Goal: Use online tool/utility: Utilize a website feature to perform a specific function

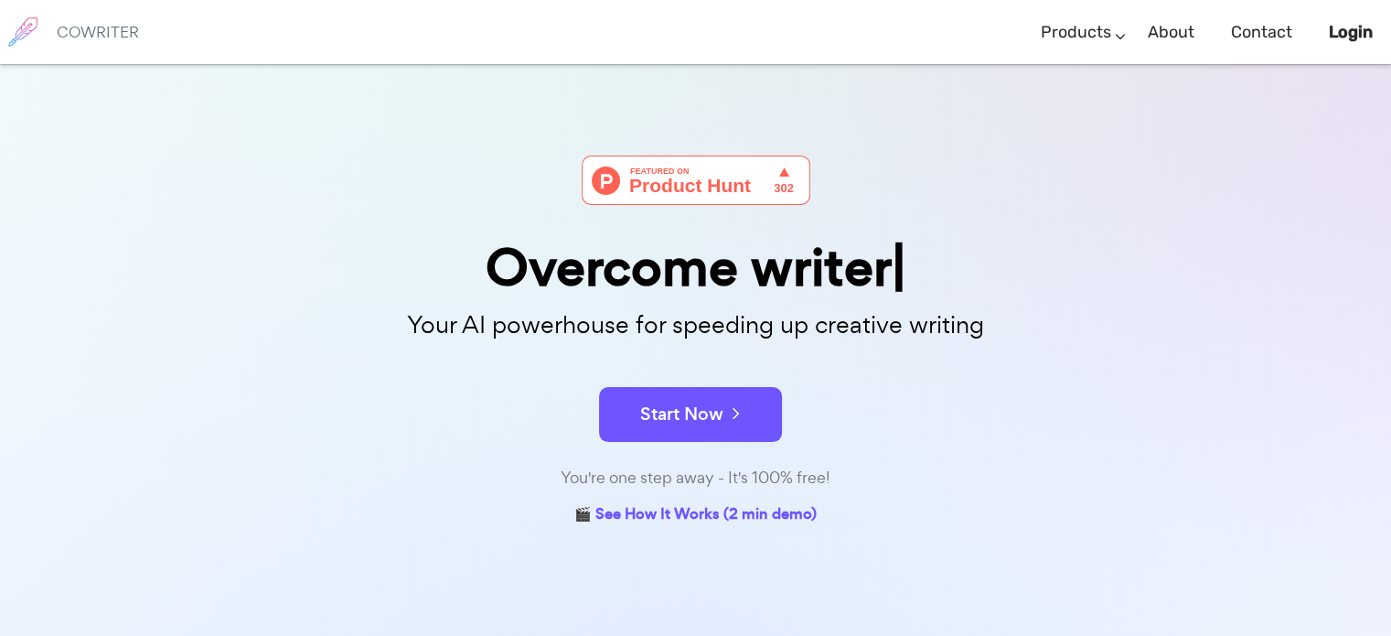
click at [633, 451] on div "Overcome writer Your AI powerhouse for speeding up creative writing Start Now Y…" at bounding box center [696, 343] width 915 height 374
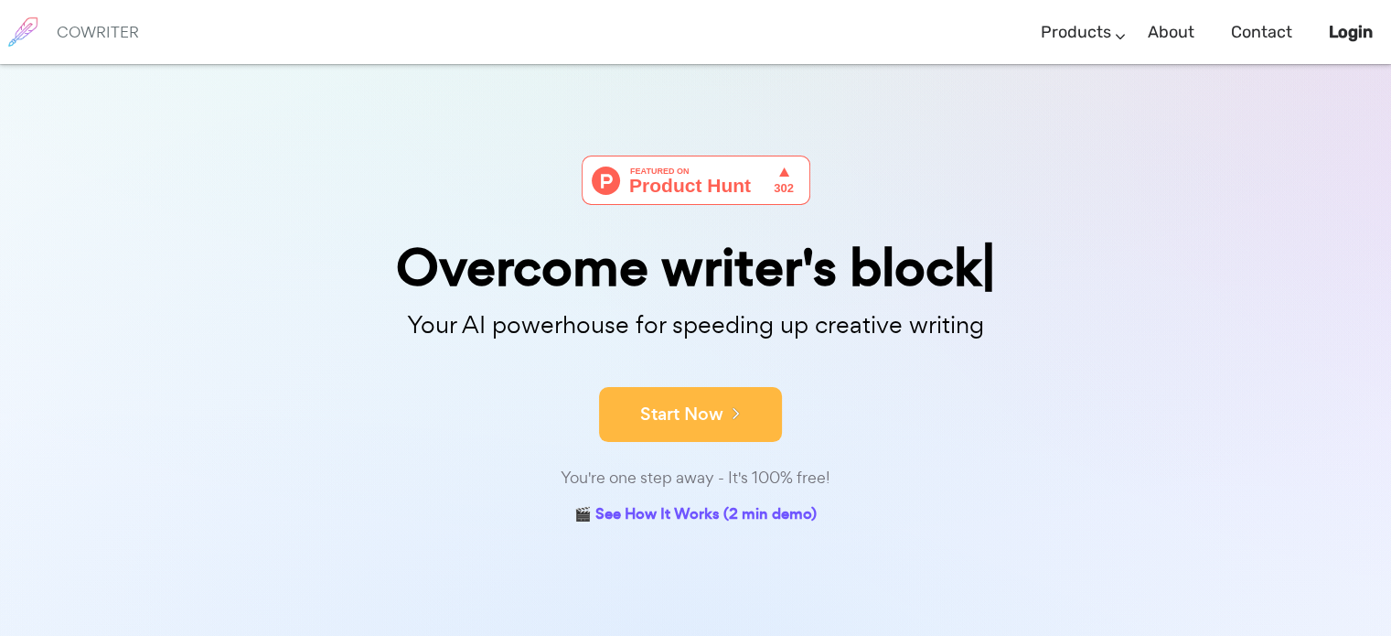
click at [635, 424] on button "Start Now" at bounding box center [690, 414] width 183 height 55
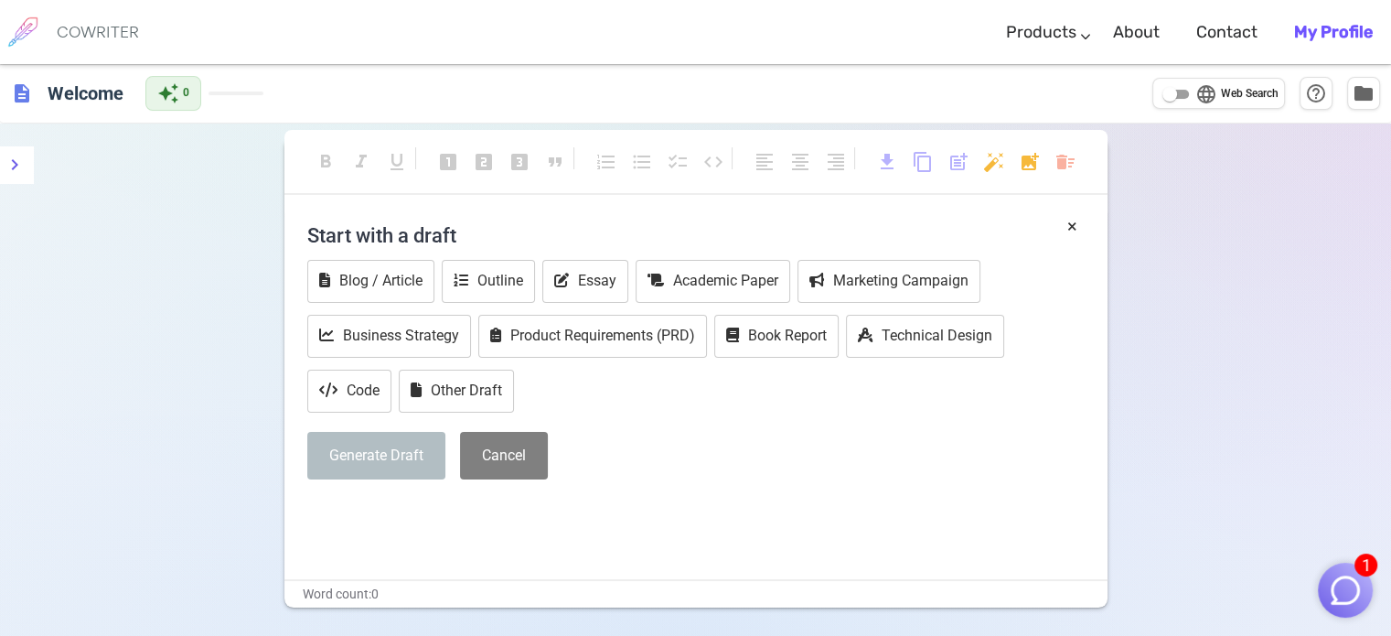
click at [497, 241] on h4 "Start with a draft" at bounding box center [696, 235] width 778 height 44
click at [442, 241] on h4 "Start with a draft" at bounding box center [696, 235] width 778 height 44
